Goal: Information Seeking & Learning: Check status

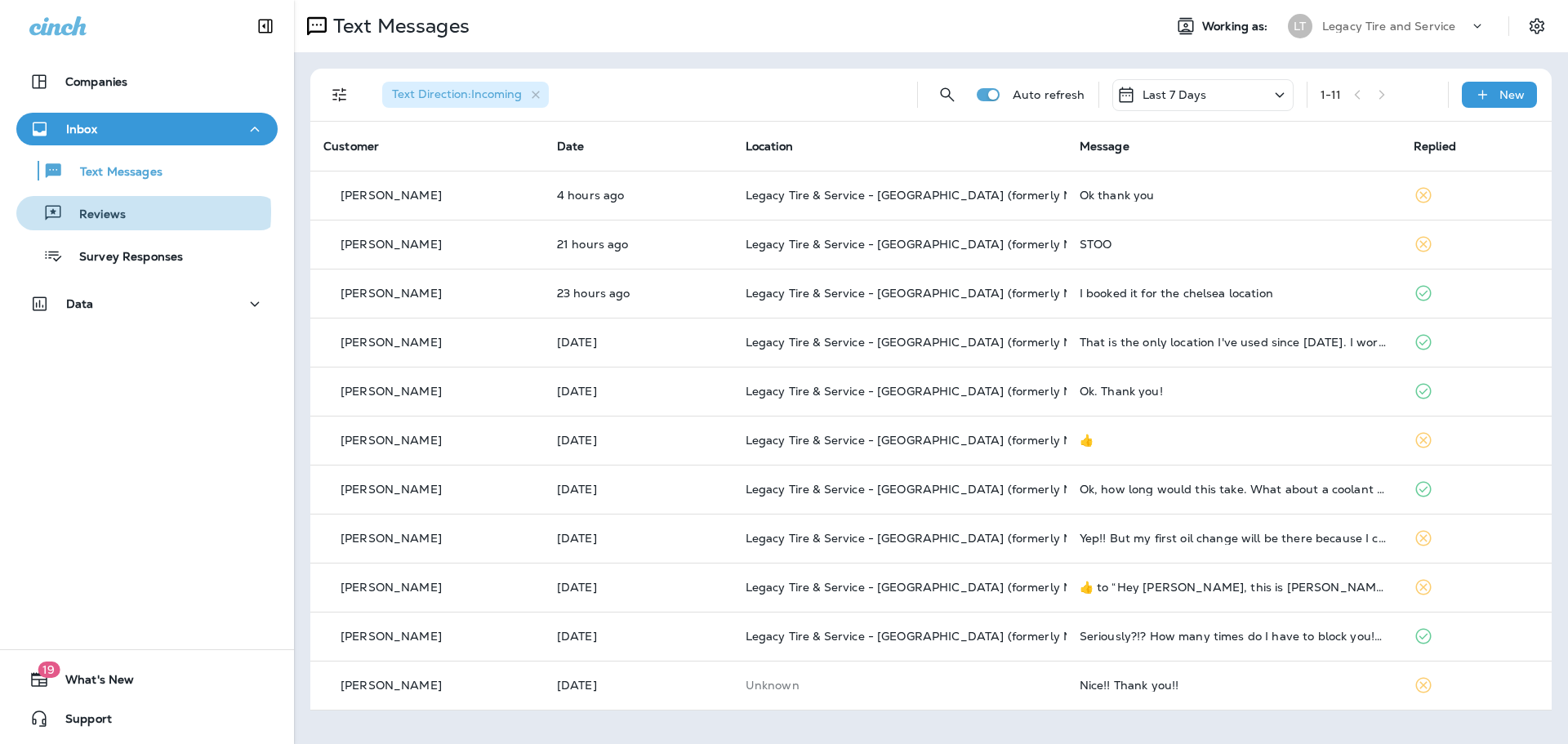
click at [109, 212] on p "Reviews" at bounding box center [94, 216] width 63 height 16
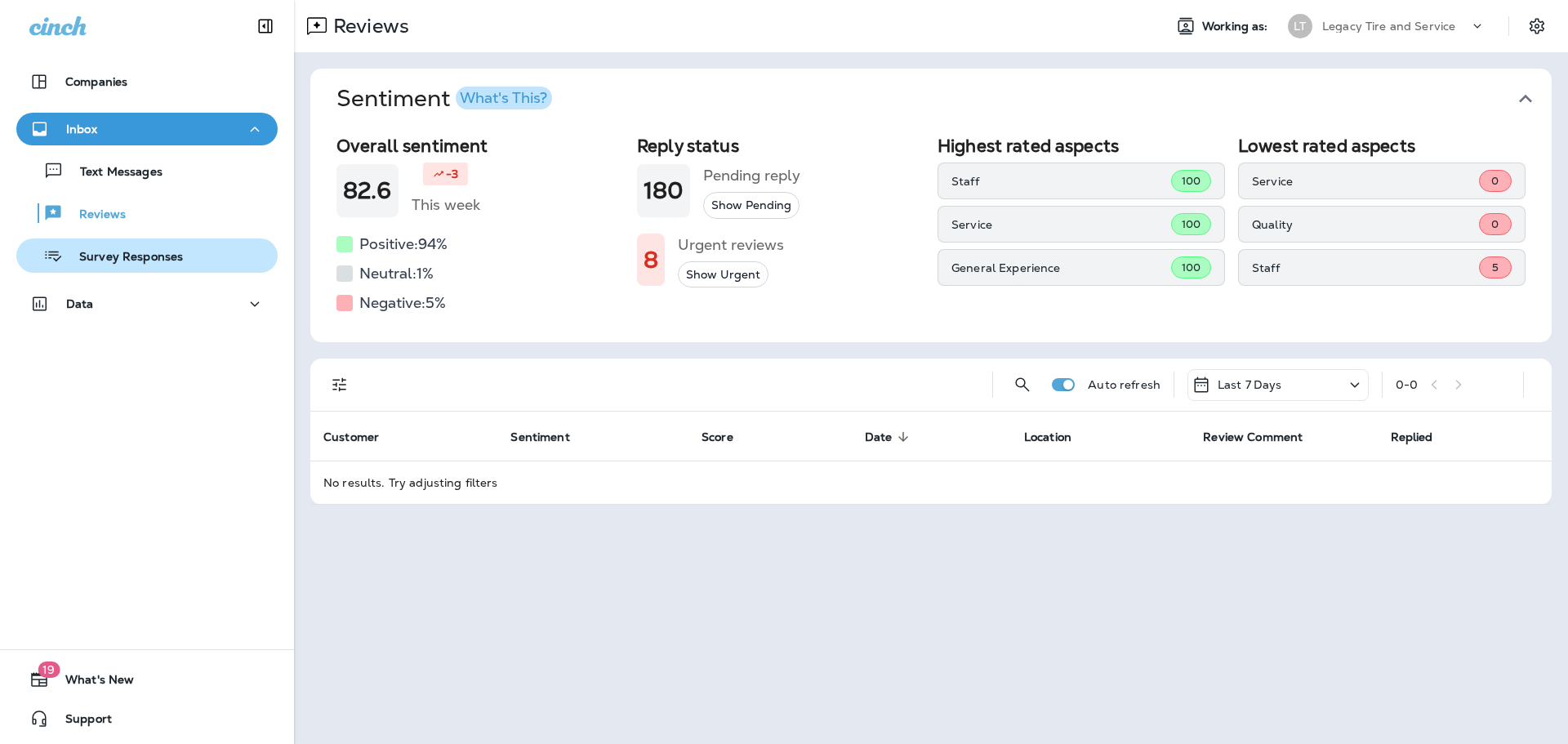
click at [146, 261] on p "Survey Responses" at bounding box center [123, 258] width 120 height 16
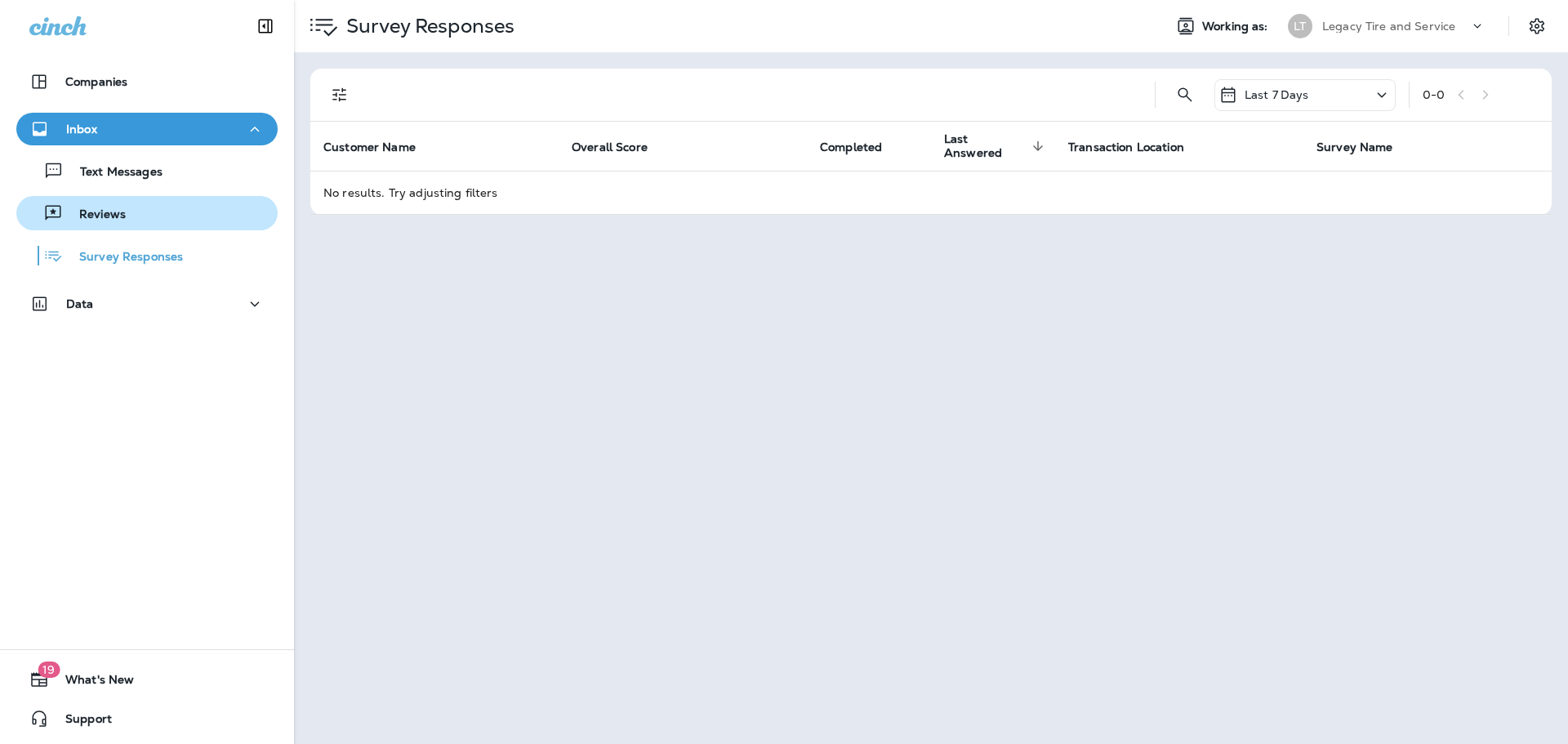
click at [102, 203] on div "Reviews" at bounding box center [74, 213] width 103 height 25
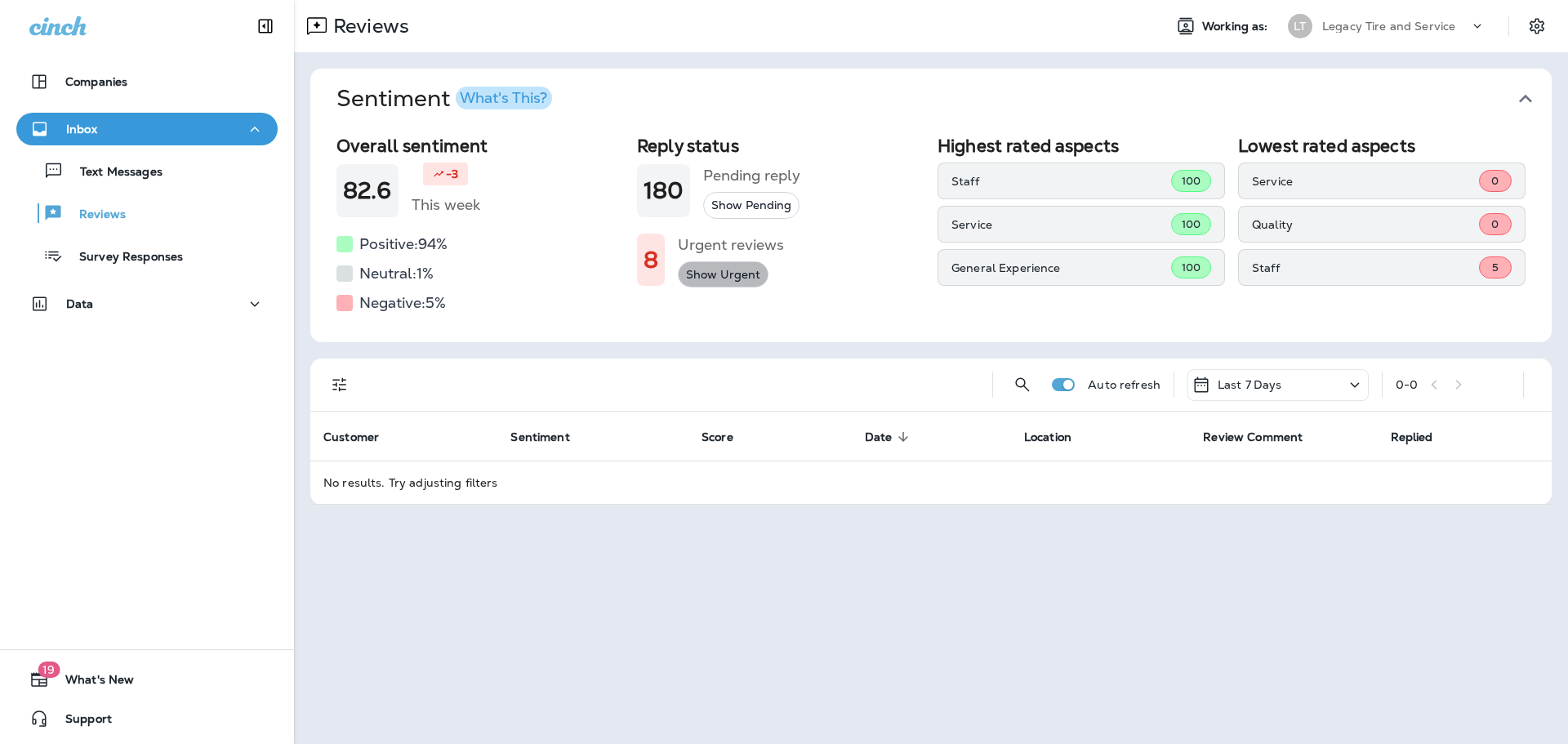
click at [726, 278] on button "Show Urgent" at bounding box center [723, 275] width 91 height 27
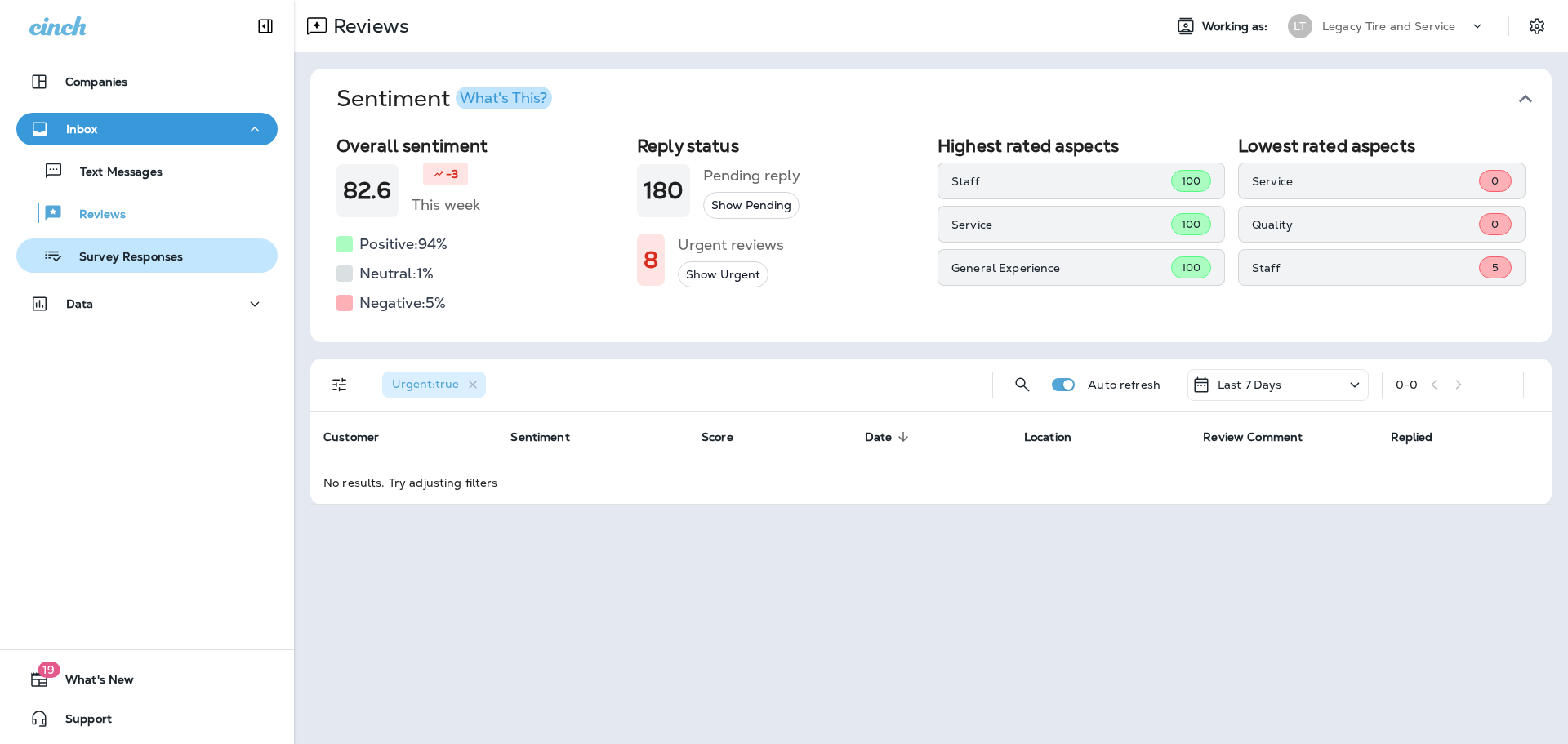
click at [138, 262] on p "Survey Responses" at bounding box center [123, 258] width 120 height 16
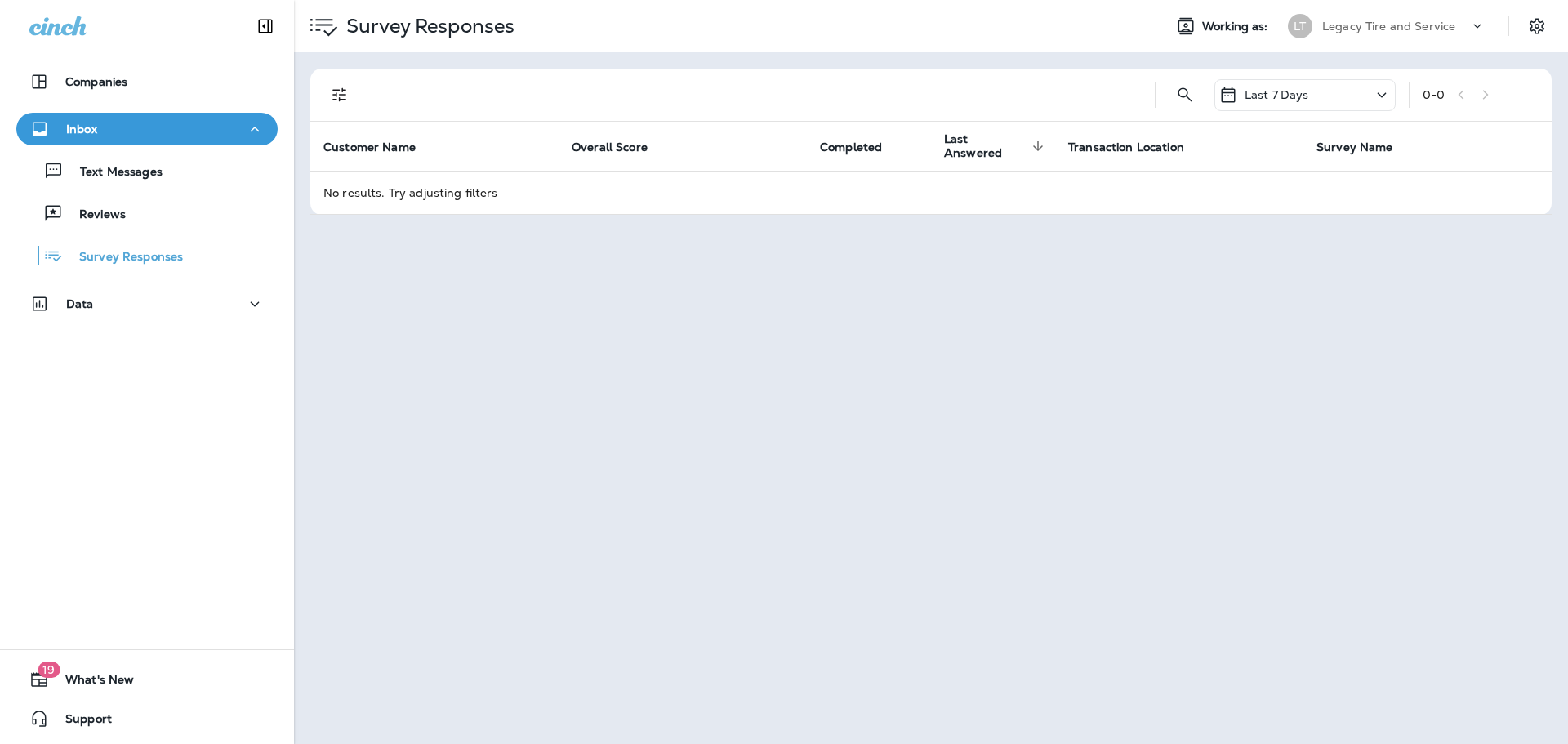
click at [1381, 93] on icon at bounding box center [1382, 95] width 19 height 20
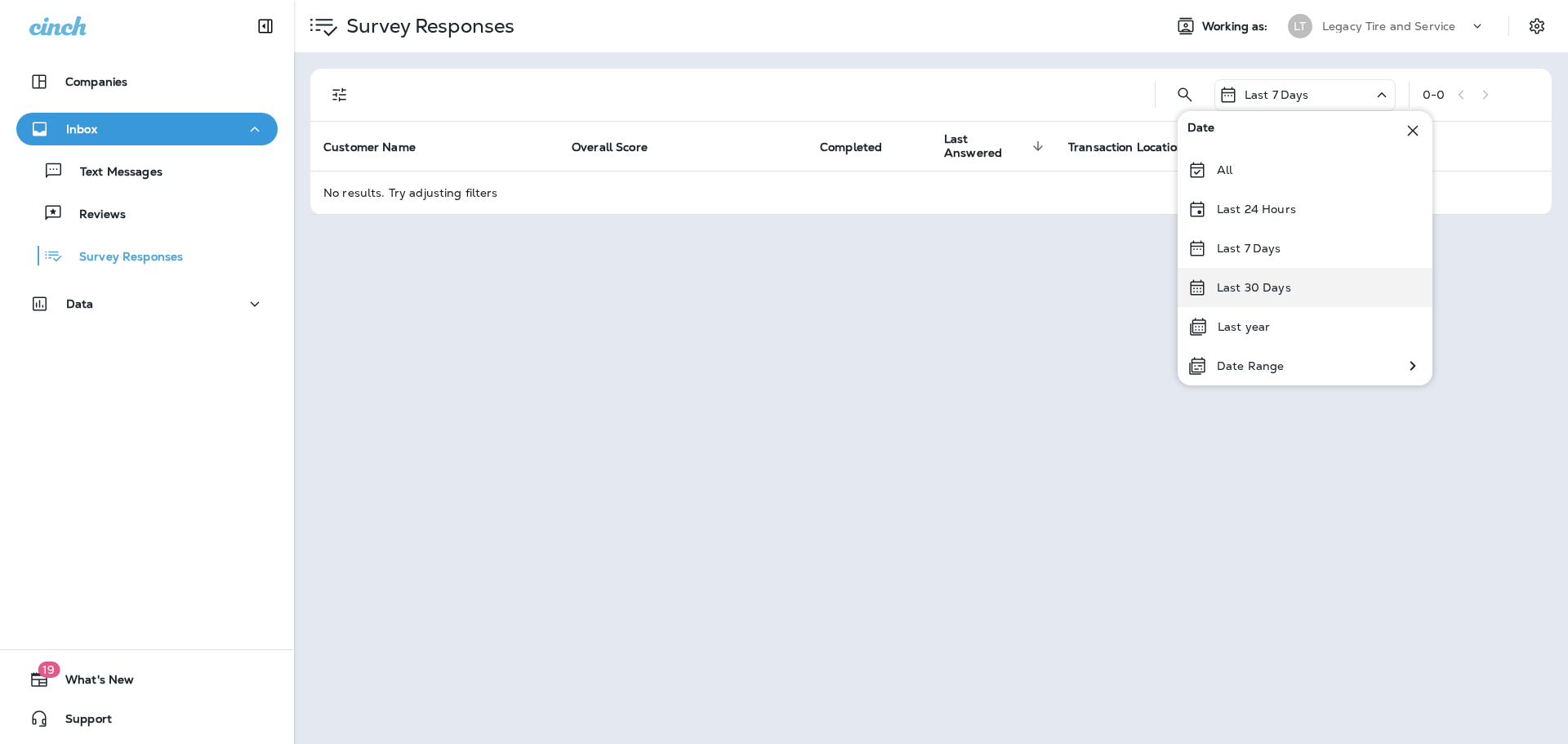
click at [1330, 279] on div "Last 30 Days" at bounding box center [1305, 287] width 255 height 39
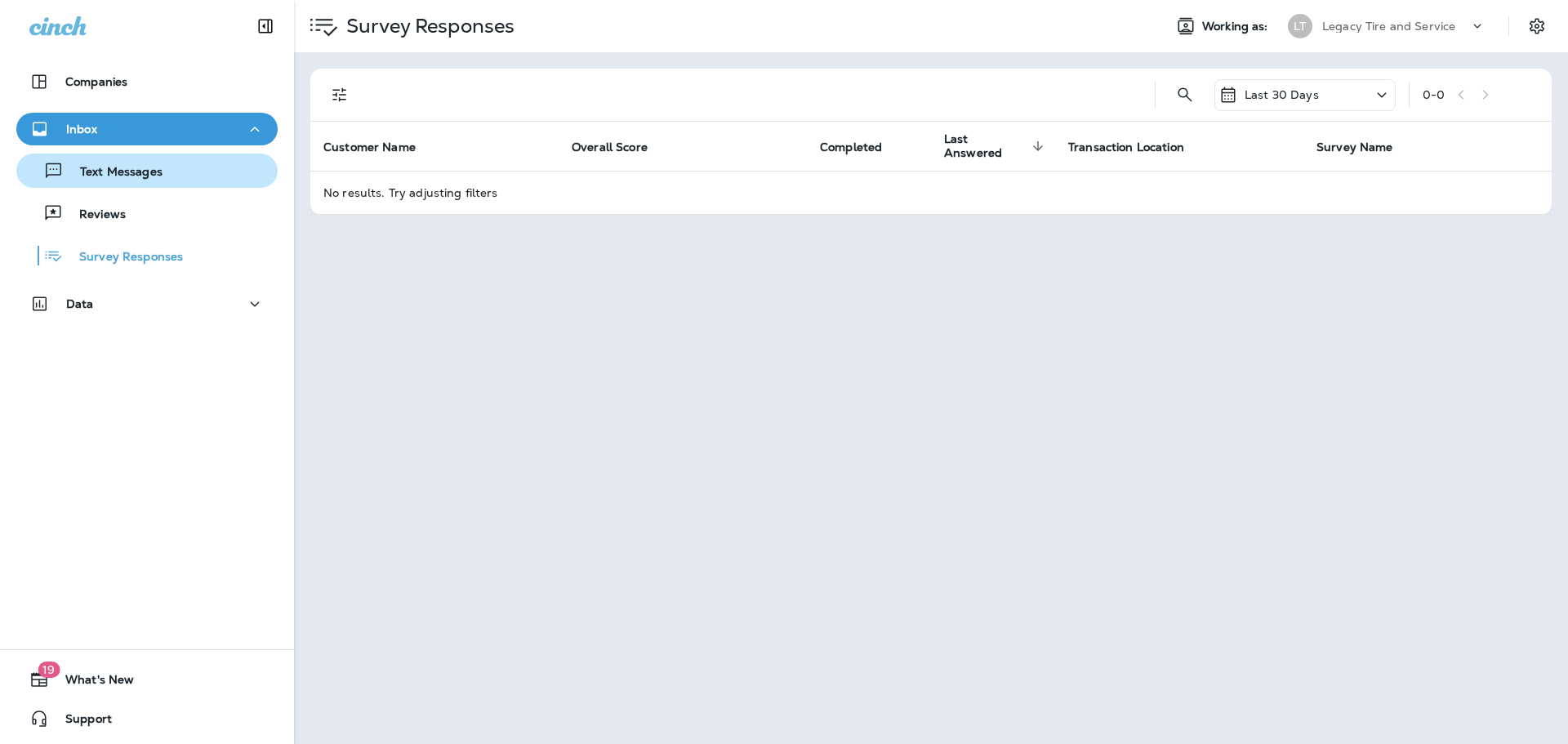
click at [110, 178] on p "Text Messages" at bounding box center [113, 173] width 99 height 16
